Goal: Task Accomplishment & Management: Complete application form

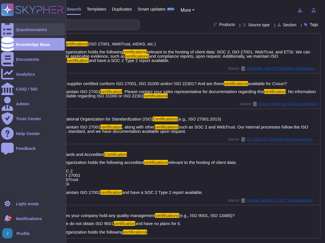
click at [31, 31] on div "Questionnaires" at bounding box center [31, 29] width 31 height 4
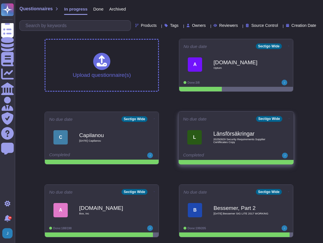
click at [252, 140] on span "20250929 Security Requirements Supplier Certifiicates Copy" at bounding box center [242, 140] width 58 height 5
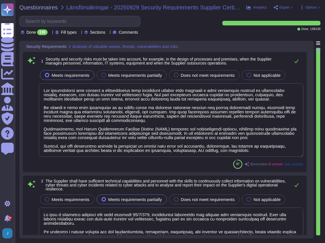
type textarea "Our organization has adopted a comprehensive risk management program that inclu…"
type textarea "We have a dedicated security team that operates 24/7/365, continuously monitori…"
type textarea "We conduct a full risk assessment on an annual basis to identify potential thre…"
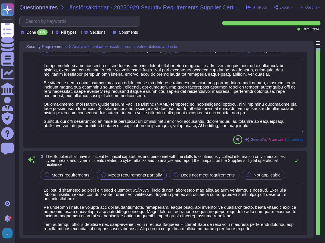
type textarea "Sectigo performs regular vulnerability assessments to identify valuable assets,…"
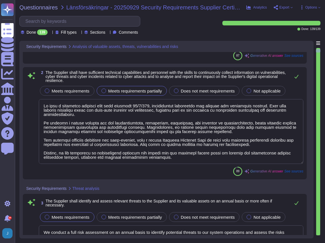
type textarea "Sectigo’s business operations are directed by the executive management team (Ch…"
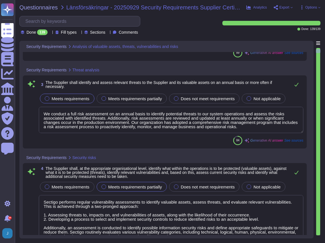
scroll to position [228, 0]
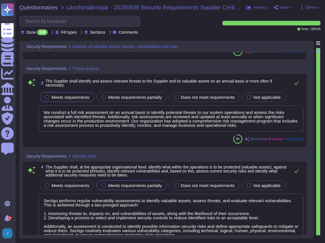
type textarea "Sectigo has a comprehensive security awareness training program that is mandato…"
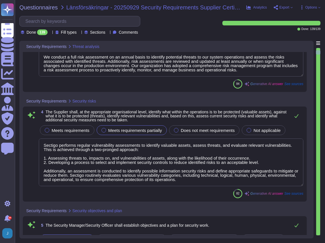
scroll to position [285, 0]
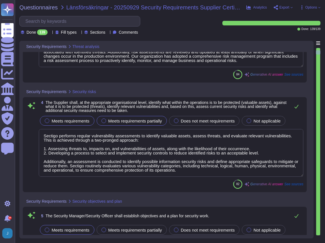
click at [70, 119] on span "Meets requirements" at bounding box center [71, 120] width 38 height 5
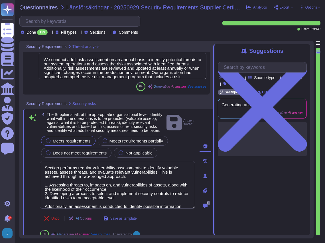
click at [304, 54] on div "Suggestions" at bounding box center [262, 51] width 89 height 7
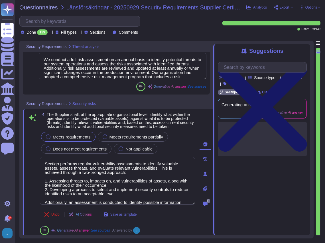
click at [304, 49] on icon at bounding box center [262, 107] width 89 height 119
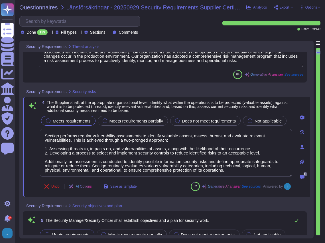
type textarea "Sectigo has a comprehensive security awareness training program that is mandato…"
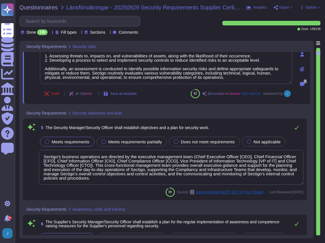
scroll to position [381, 0]
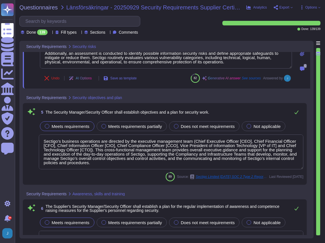
type textarea "We have established procedures, roles, and responsibilities for managing securi…"
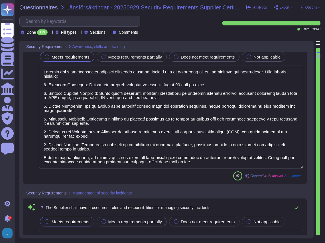
scroll to position [552, 0]
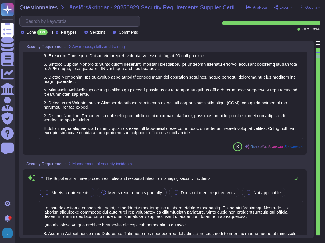
type textarea "The Supplier has established a comprehensive approach to monitoring and control…"
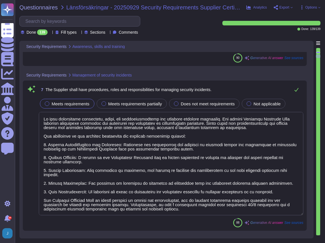
scroll to position [0, 0]
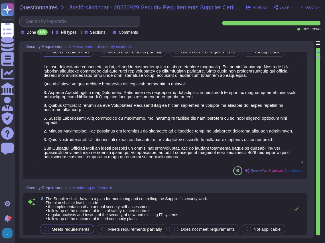
type textarea "The Company has a documented internal investigation process for addressing inci…"
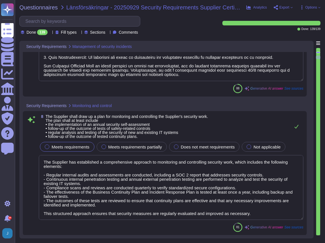
scroll to position [799, 0]
type textarea "Sectigo shall evaluate factors such as the individual, job function, performanc…"
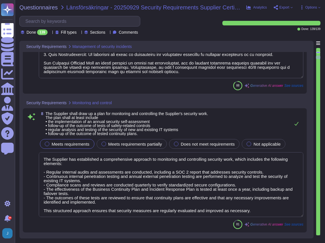
scroll to position [0, 0]
click at [63, 19] on input "text" at bounding box center [82, 21] width 118 height 10
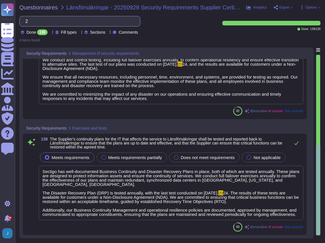
scroll to position [174, 0]
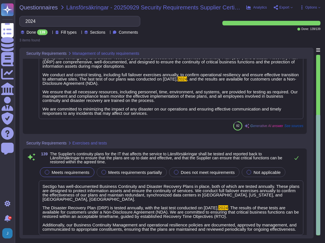
type input "2024"
click at [189, 79] on span ", and the results are available for customers under a Non-Disclosure Agreement …" at bounding box center [170, 96] width 255 height 39
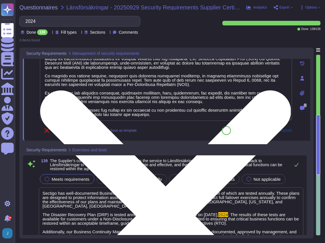
drag, startPoint x: 177, startPoint y: 79, endPoint x: 210, endPoint y: 82, distance: 32.6
click at [210, 82] on textarea at bounding box center [166, 83] width 252 height 73
type textarea "Sectigo is committed to maintaining the integrity of its services through the i…"
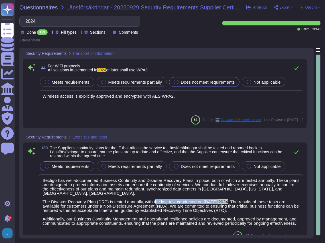
drag, startPoint x: 201, startPoint y: 196, endPoint x: 226, endPoint y: 198, distance: 25.2
click at [226, 198] on span "Sectigo has well-documented Business Continuity and Disaster Recovery Plans in …" at bounding box center [171, 202] width 257 height 48
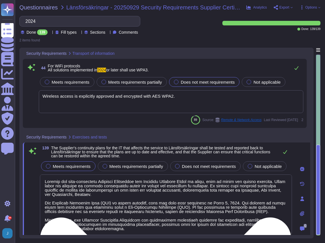
drag, startPoint x: 204, startPoint y: 202, endPoint x: 227, endPoint y: 202, distance: 23.1
click at [229, 202] on textarea at bounding box center [166, 204] width 252 height 61
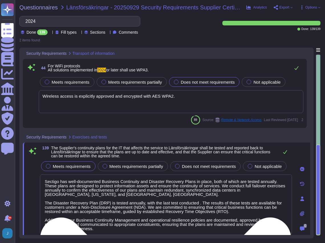
type textarea "Sectigo has well-documented Business Continuity and Disaster Recovery Plans in …"
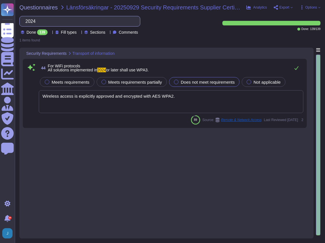
click at [64, 23] on input "2024" at bounding box center [79, 21] width 112 height 10
drag, startPoint x: 63, startPoint y: 23, endPoint x: 23, endPoint y: 14, distance: 41.5
click at [23, 14] on div "Questionnaires Länsförsäkringar - 20250929 Security Requirements Supplier Certi…" at bounding box center [170, 121] width 311 height 243
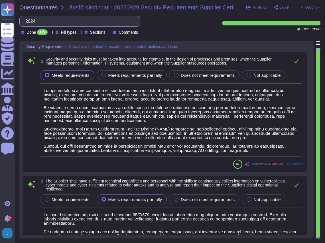
type textarea "We have a dedicated security team that operates 24/7/365, continuously monitori…"
type textarea "We conduct a full risk assessment on an annual basis to identify potential thre…"
type textarea "Our organization has adopted a comprehensive risk management program that inclu…"
click at [95, 21] on input "text" at bounding box center [82, 21] width 118 height 10
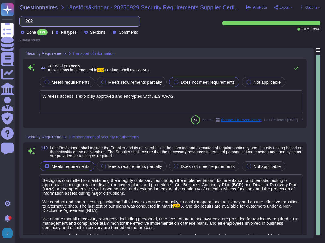
type input "2024"
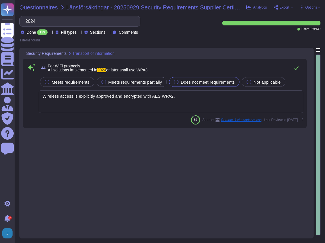
click at [42, 7] on span "Questionnaires" at bounding box center [38, 8] width 39 height 6
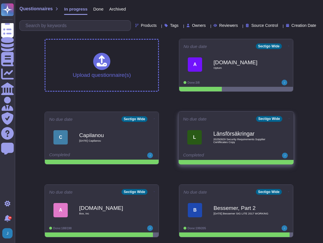
click at [224, 138] on span "20250929 Security Requirements Supplier Certifiicates Copy" at bounding box center [242, 140] width 58 height 5
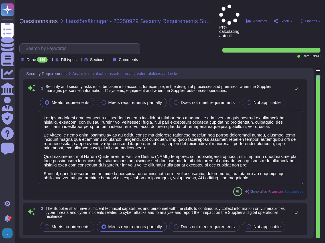
type textarea "Our organization has adopted a comprehensive risk management program that inclu…"
type textarea "We have a dedicated security team that operates 24/7/365, continuously monitori…"
type textarea "We conduct a full risk assessment on an annual basis to identify potential thre…"
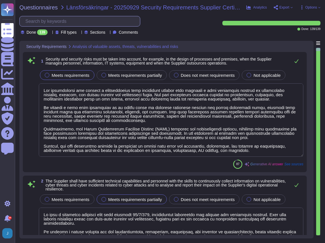
click at [79, 18] on input "text" at bounding box center [82, 21] width 118 height 10
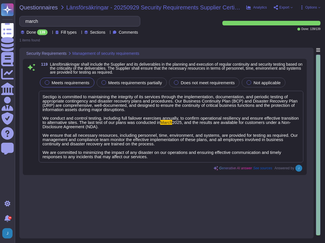
type input "march"
click at [28, 32] on span "Done" at bounding box center [31, 32] width 9 height 4
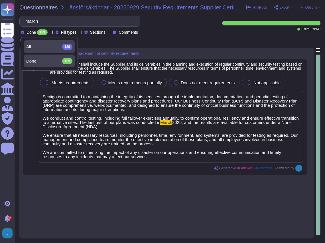
click at [34, 45] on div "All 139" at bounding box center [49, 47] width 46 height 6
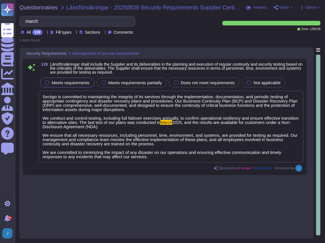
click at [105, 124] on div "Sectigo is committed to maintaining the integrity of its services through the i…" at bounding box center [171, 127] width 265 height 72
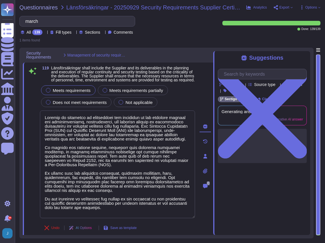
type textarea "Sectigo is committed to maintaining the integrity of its services through the i…"
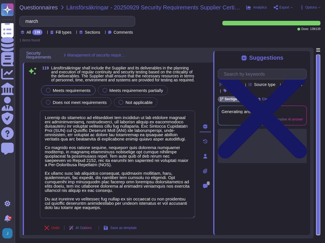
click at [304, 55] on icon at bounding box center [262, 114] width 89 height 119
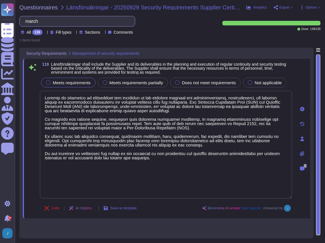
drag, startPoint x: 59, startPoint y: 19, endPoint x: 22, endPoint y: 15, distance: 37.0
click at [22, 15] on div "Questionnaires Länsförsäkringar - 20250929 Security Requirements Supplier Certi…" at bounding box center [170, 121] width 311 height 243
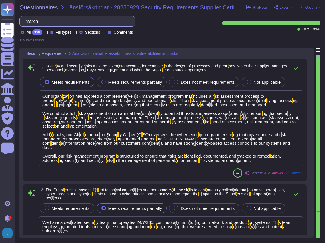
type input "i"
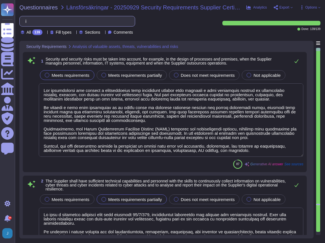
type textarea "We have a dedicated security team that operates 24/7/365, continuously monitori…"
type textarea "Our organization has adopted a comprehensive risk management program that inclu…"
type textarea "We conduct a full risk assessment on an annual basis to identify potential thre…"
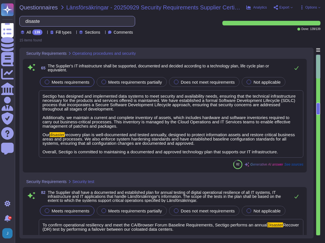
type input "disaster"
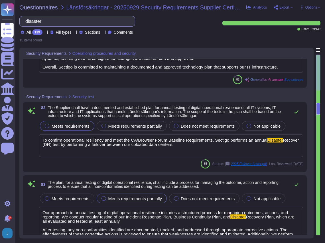
scroll to position [95, 0]
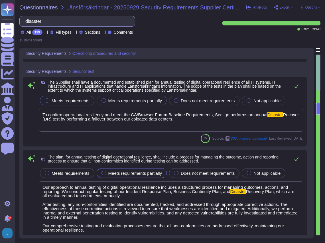
type textarea "Sectigo is committed to maintaining the integrity of its services through the i…"
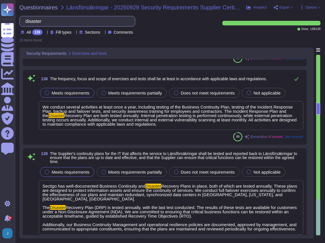
scroll to position [1403, 0]
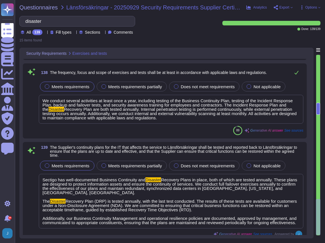
type input "disaster"
